Goal: Task Accomplishment & Management: Manage account settings

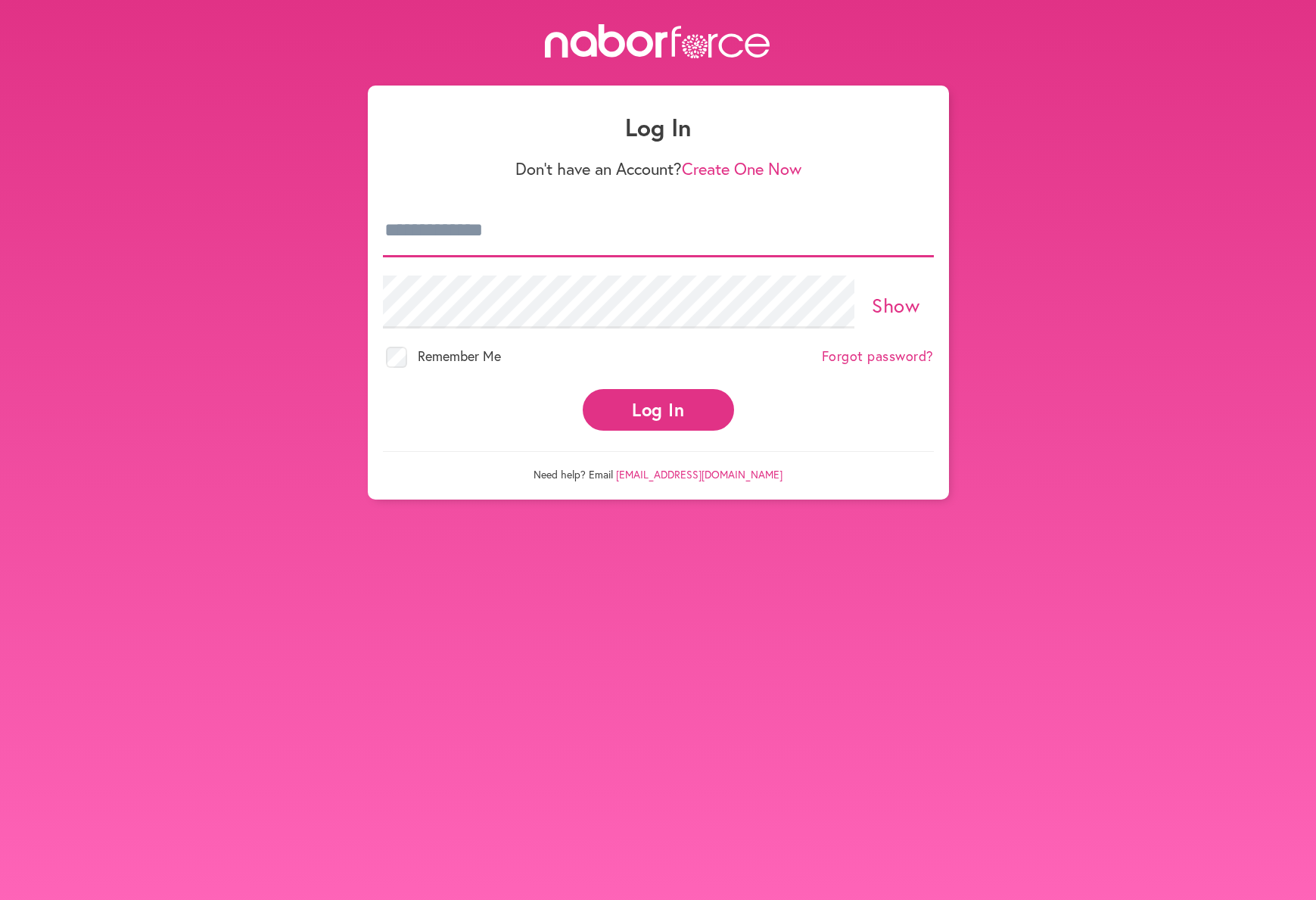
type input "**********"
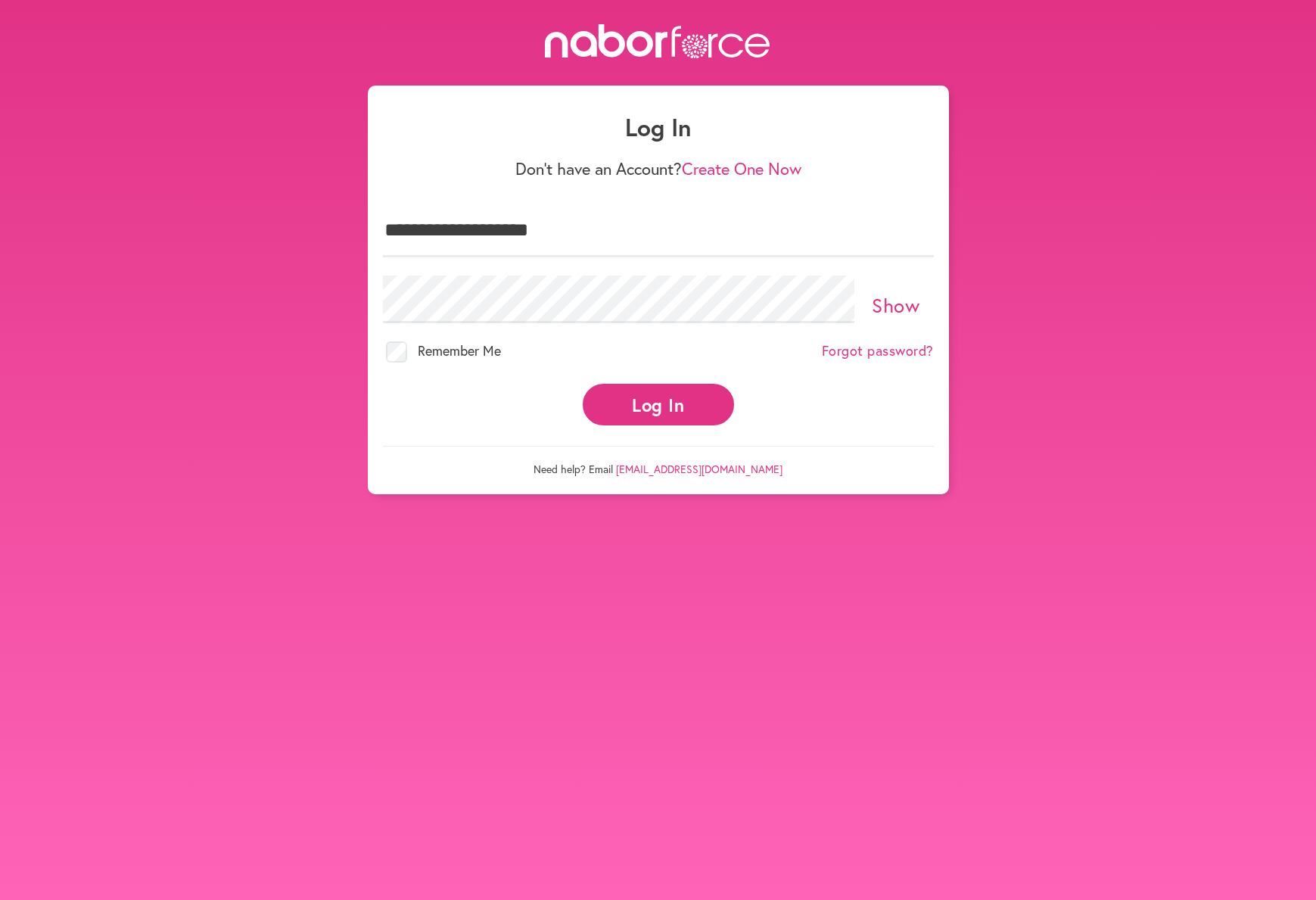
click at [646, 395] on button "Log In" at bounding box center [658, 404] width 152 height 41
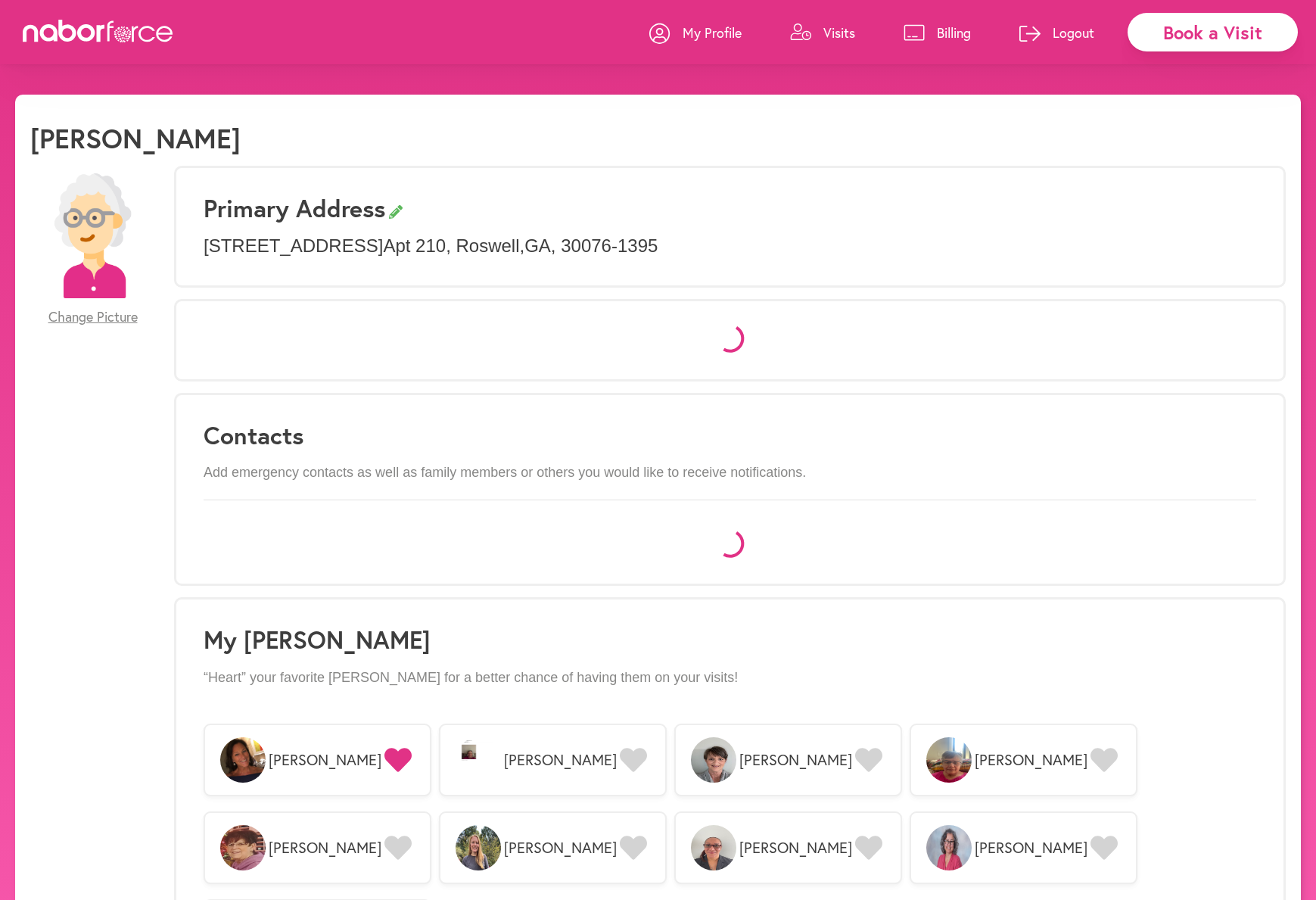
select select "*"
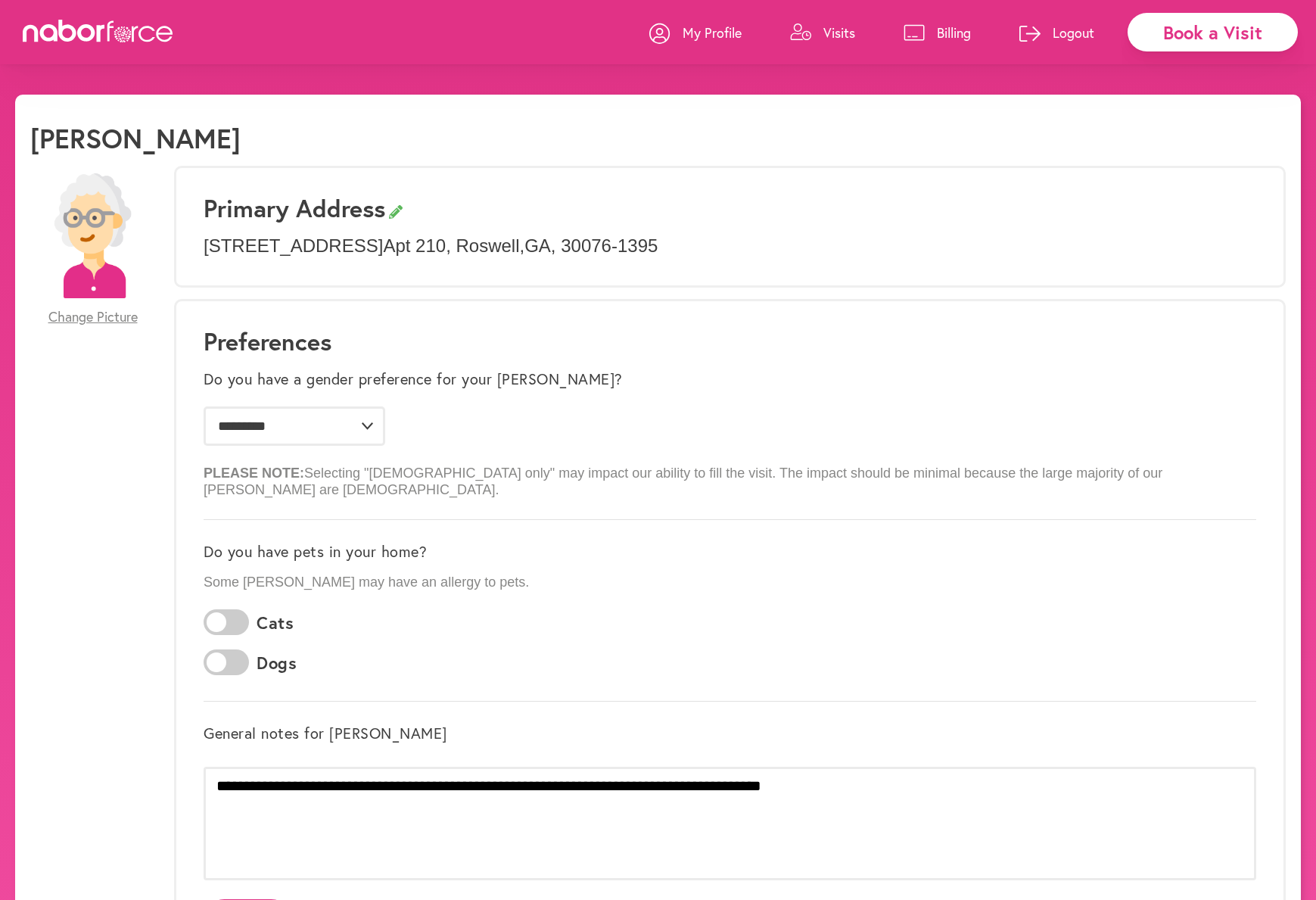
click at [944, 28] on p "Billing" at bounding box center [954, 32] width 34 height 18
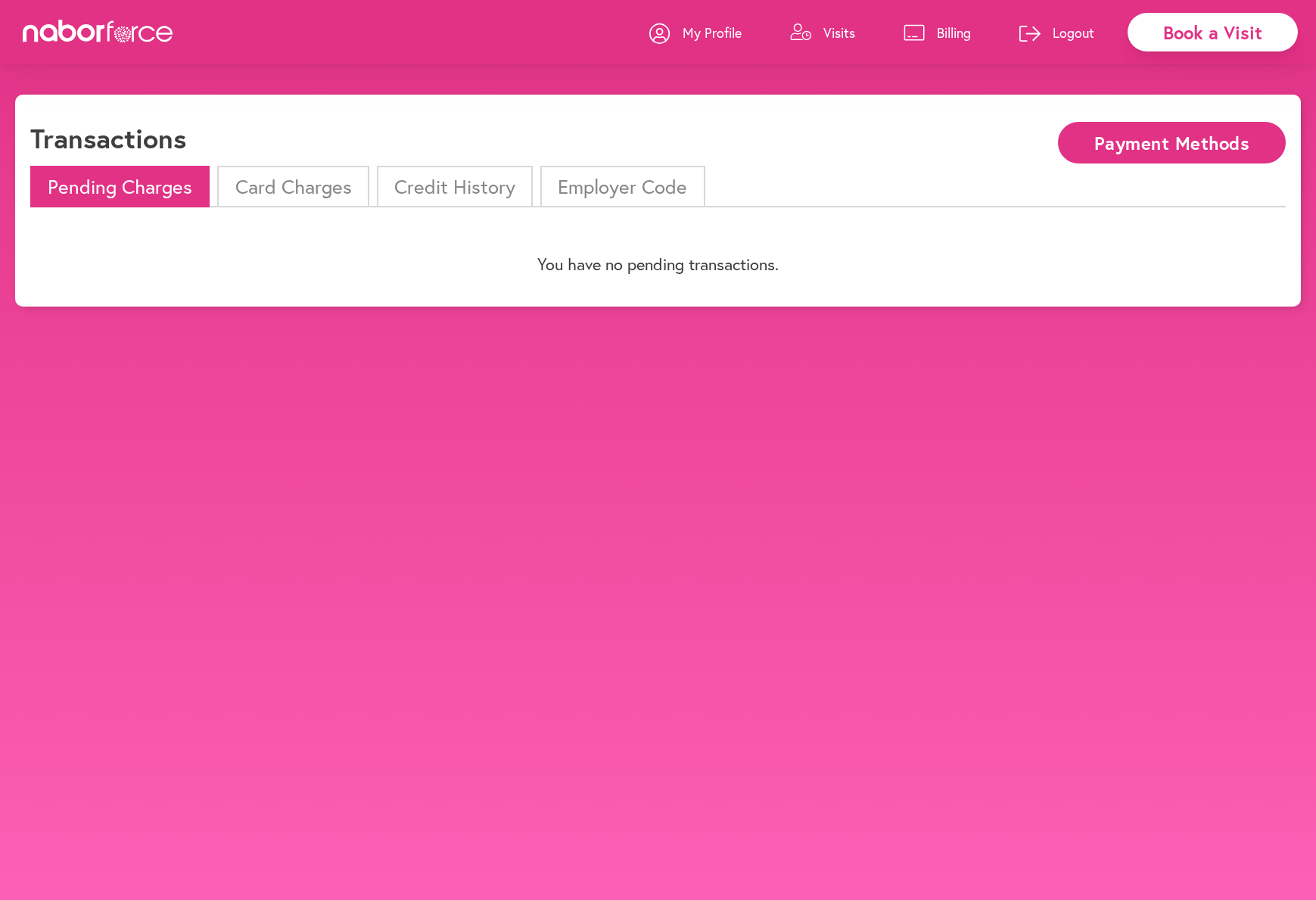
click at [287, 187] on li "Card Charges" at bounding box center [293, 187] width 152 height 41
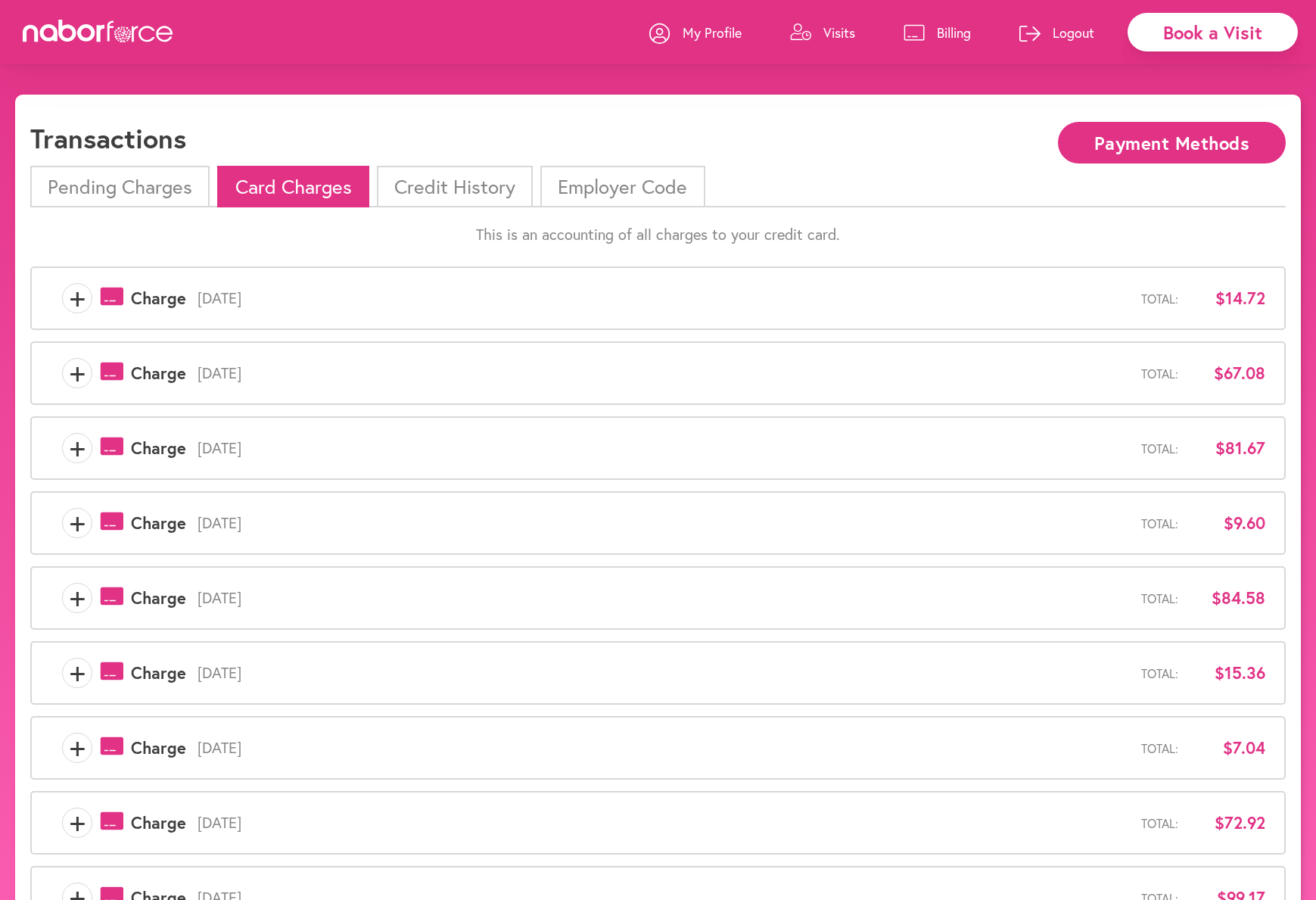
click at [944, 31] on p "Billing" at bounding box center [954, 32] width 34 height 18
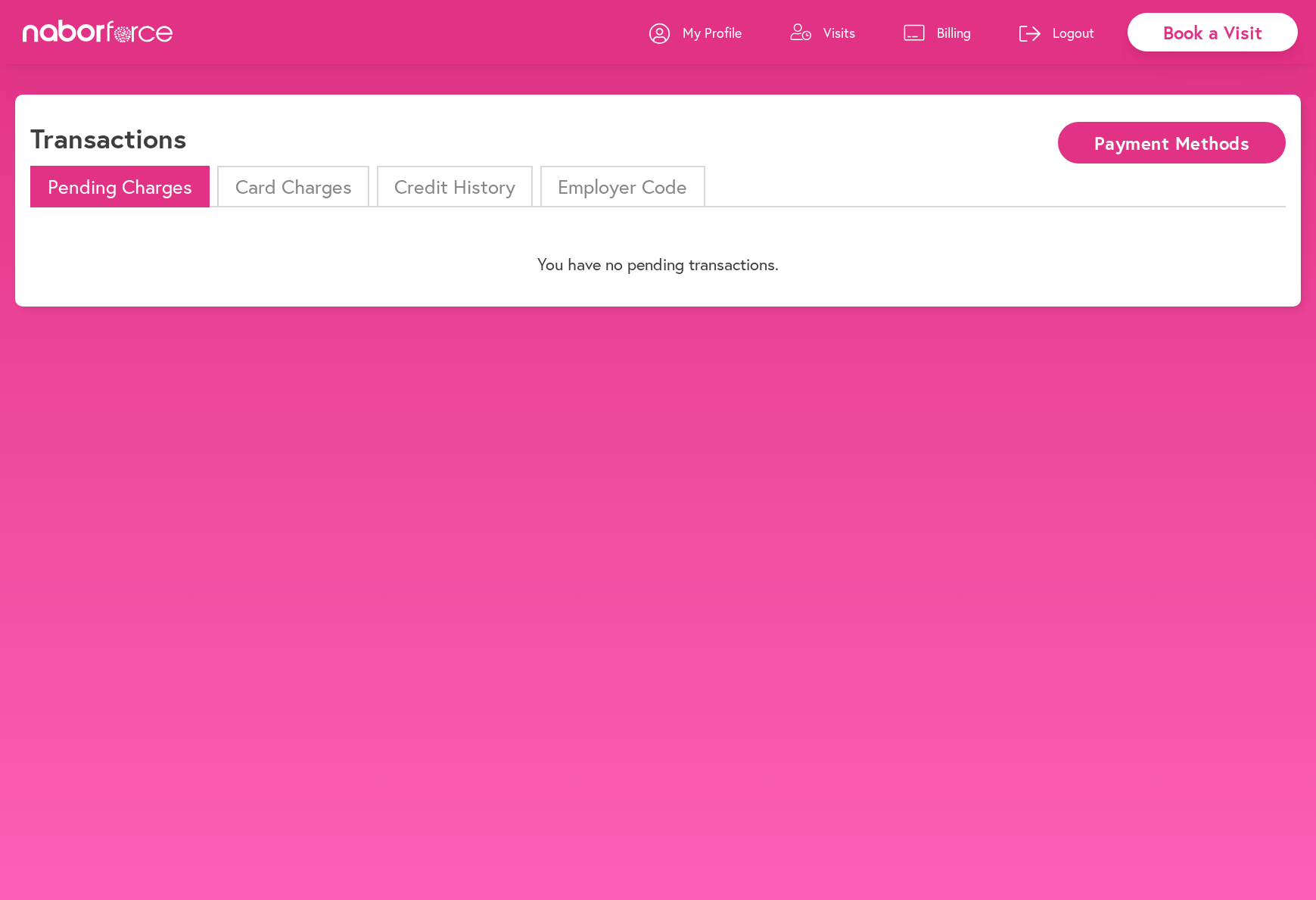
click at [1067, 32] on p "Logout" at bounding box center [1073, 32] width 41 height 18
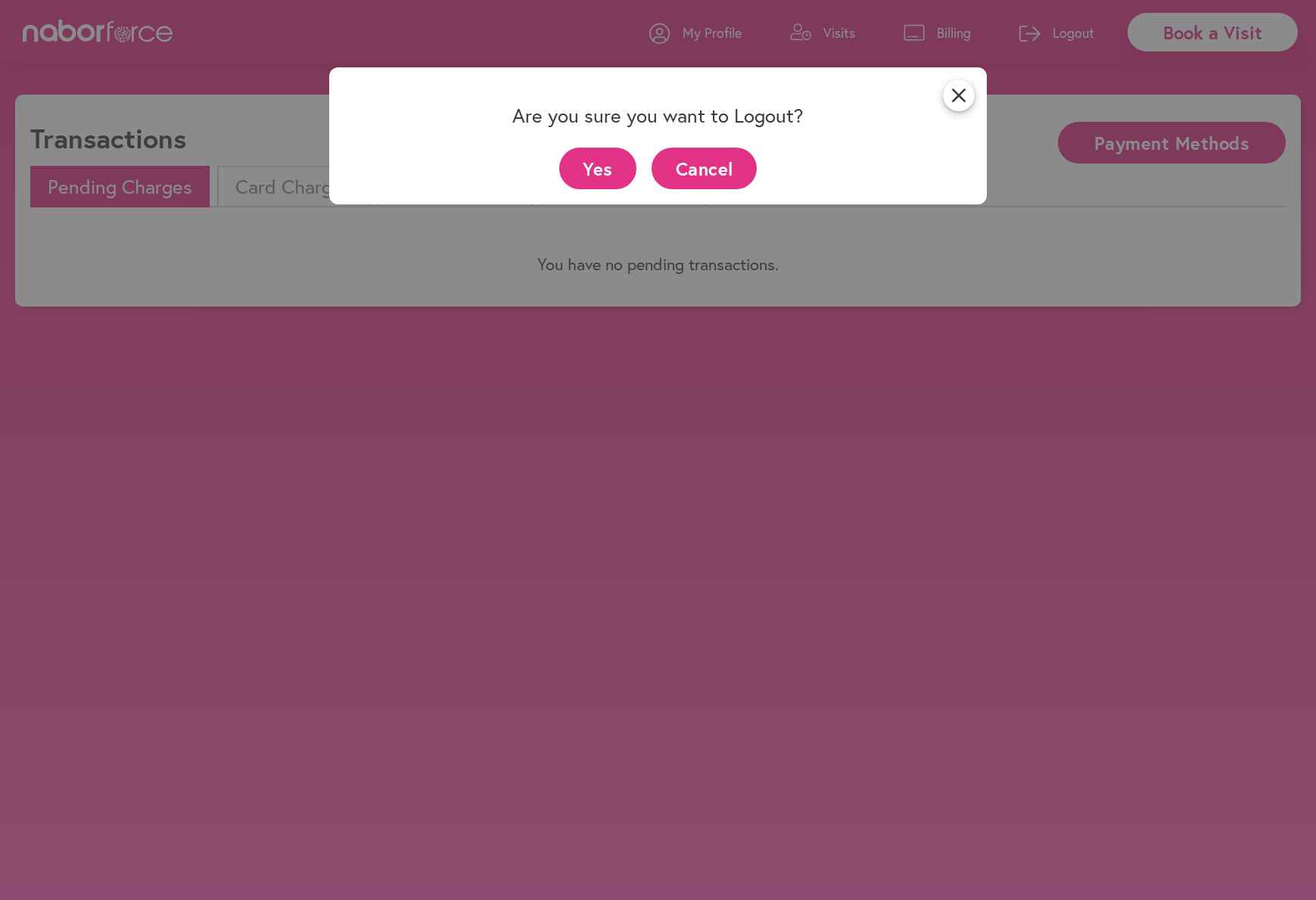
click at [595, 162] on button "Yes" at bounding box center [598, 168] width 78 height 41
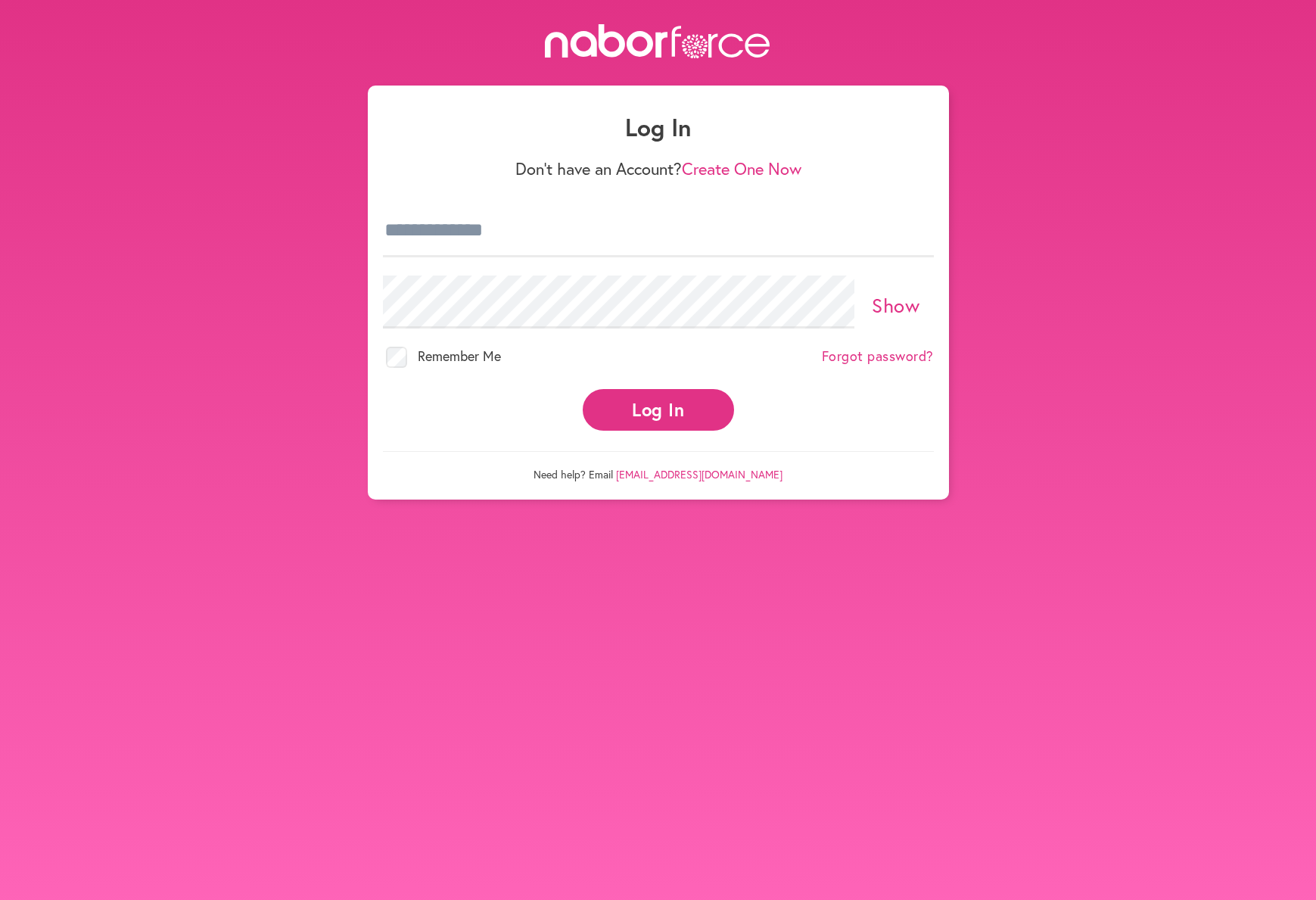
click at [996, 373] on div "Log In Don't have an Account? Create One Now Show Remember Me Forgot password? …" at bounding box center [658, 261] width 1316 height 475
